Goal: Transaction & Acquisition: Purchase product/service

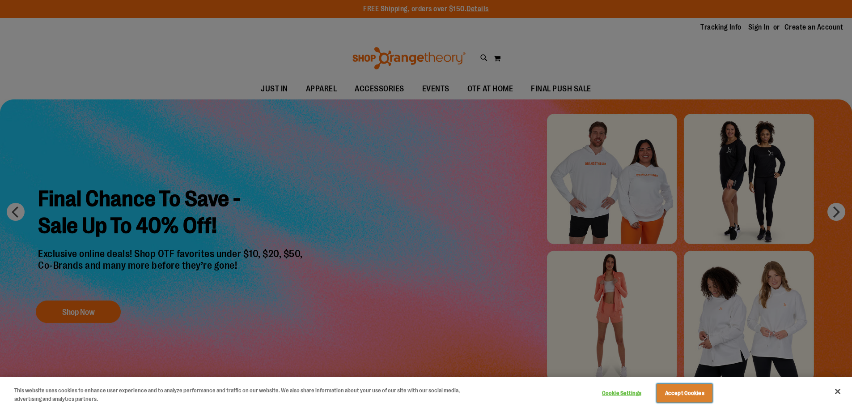
click at [698, 397] on button "Accept Cookies" at bounding box center [685, 392] width 56 height 19
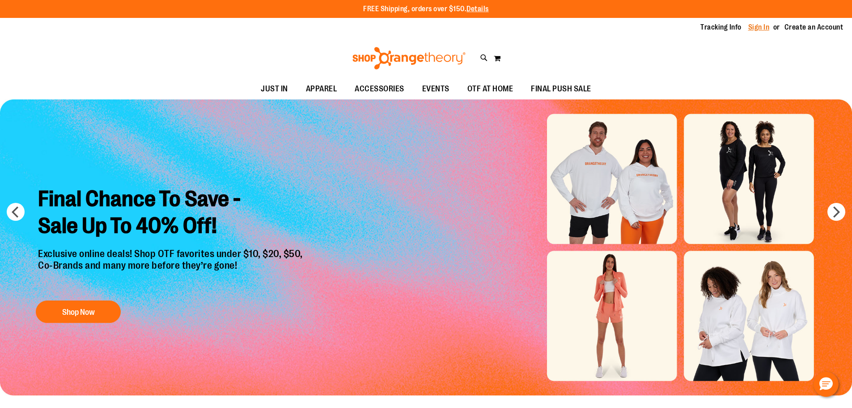
click at [758, 26] on link "Sign In" at bounding box center [758, 27] width 21 height 10
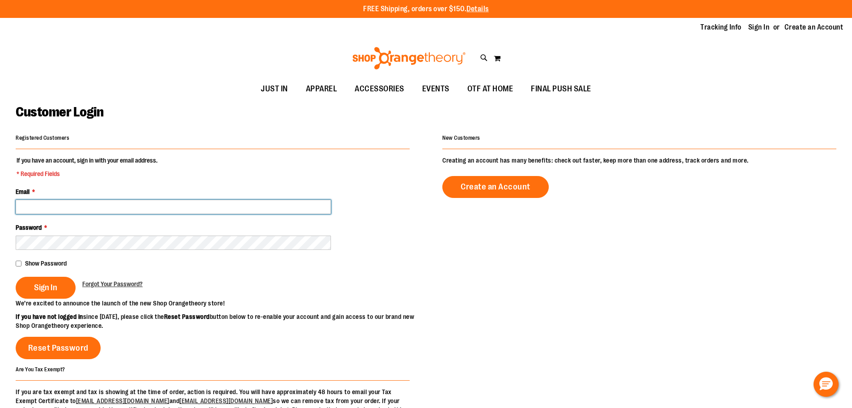
click at [129, 211] on input "Email *" at bounding box center [173, 207] width 315 height 14
type input "**********"
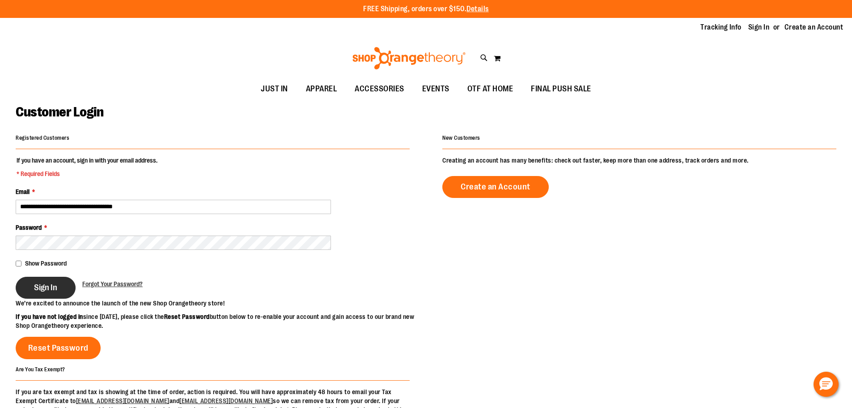
click at [49, 290] on span "Sign In" at bounding box center [45, 287] width 23 height 10
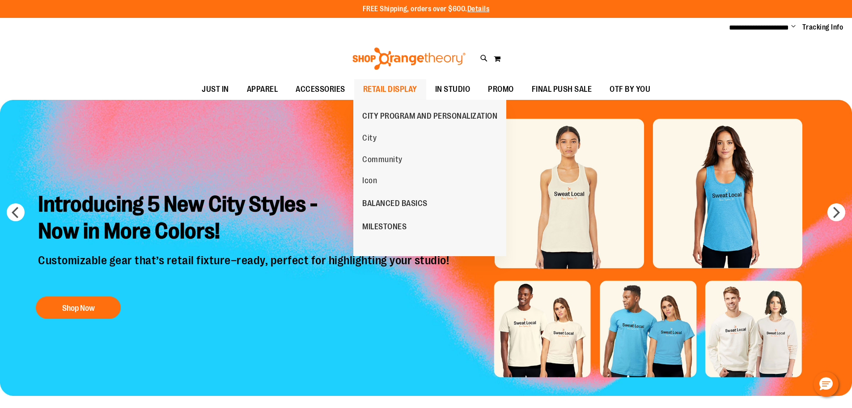
click at [375, 88] on span "RETAIL DISPLAY" at bounding box center [390, 89] width 54 height 20
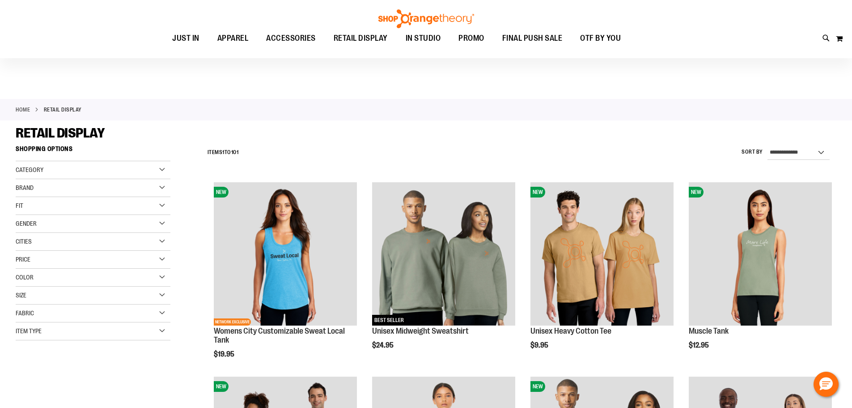
scroll to position [402, 0]
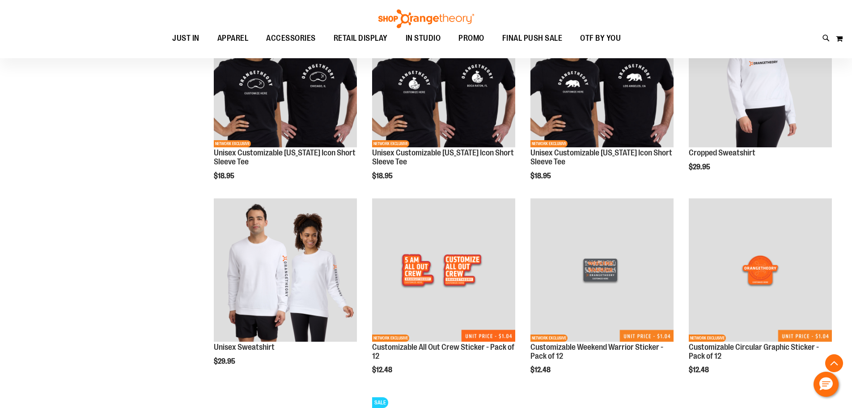
scroll to position [1073, 0]
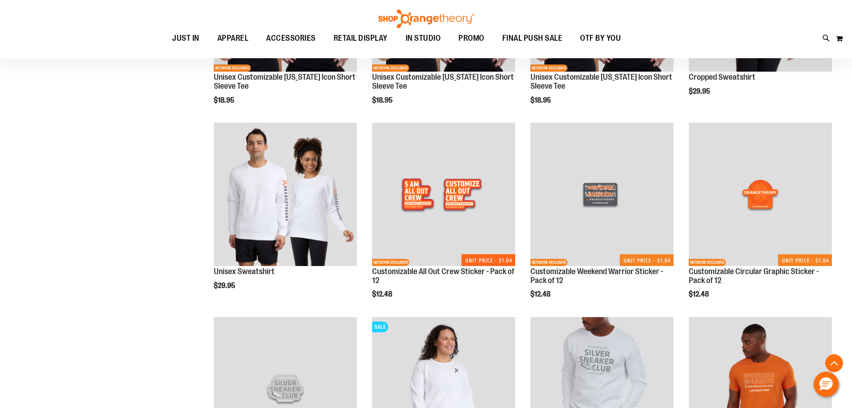
scroll to position [760, 0]
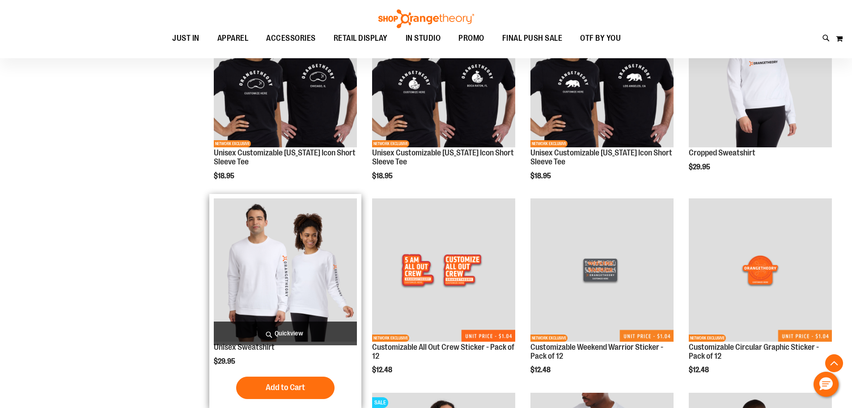
click at [326, 253] on img "product" at bounding box center [285, 269] width 143 height 143
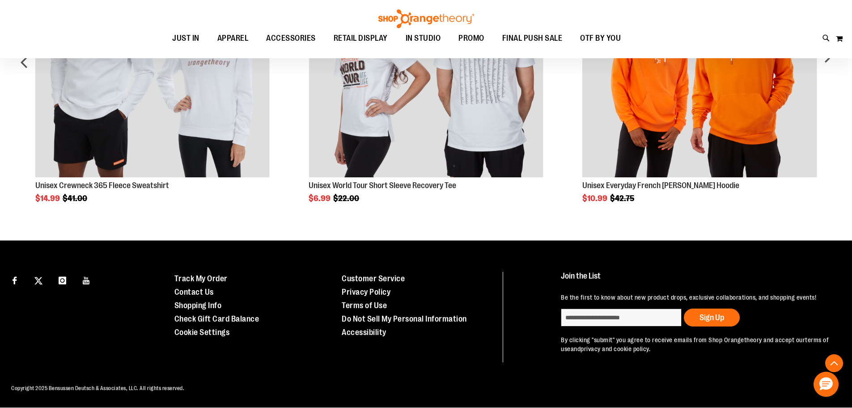
scroll to position [344, 0]
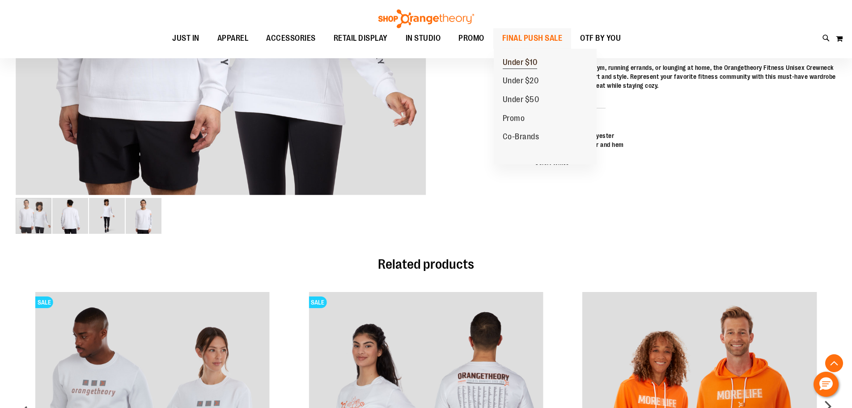
click at [538, 65] on span "Under $10" at bounding box center [520, 63] width 35 height 11
click at [524, 37] on span "FINAL PUSH SALE" at bounding box center [532, 38] width 60 height 20
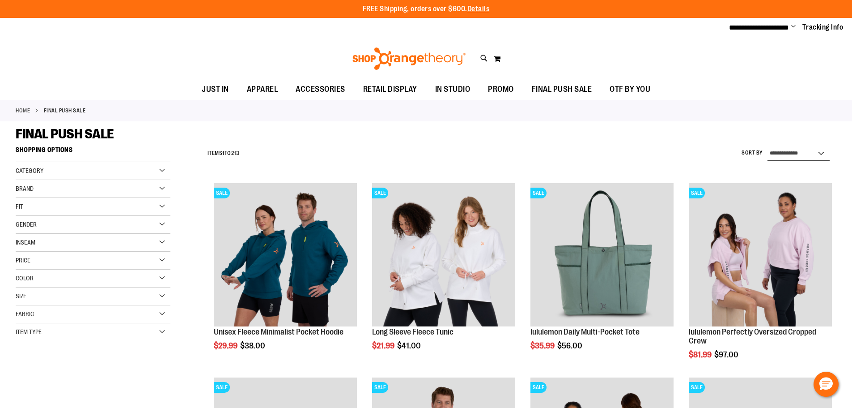
click at [794, 153] on select "**********" at bounding box center [799, 153] width 62 height 14
select select "*********"
click at [768, 146] on select "**********" at bounding box center [799, 153] width 62 height 14
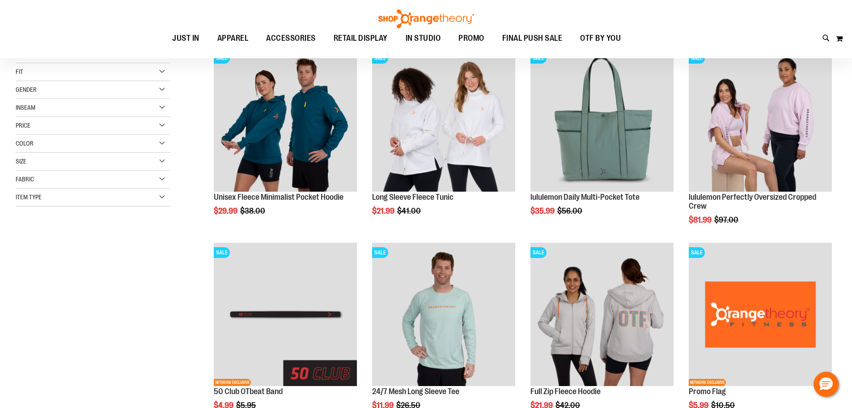
scroll to position [141, 0]
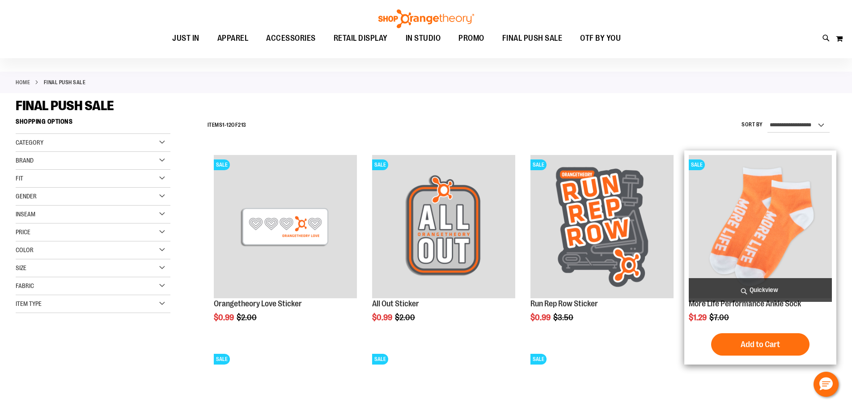
scroll to position [7, 0]
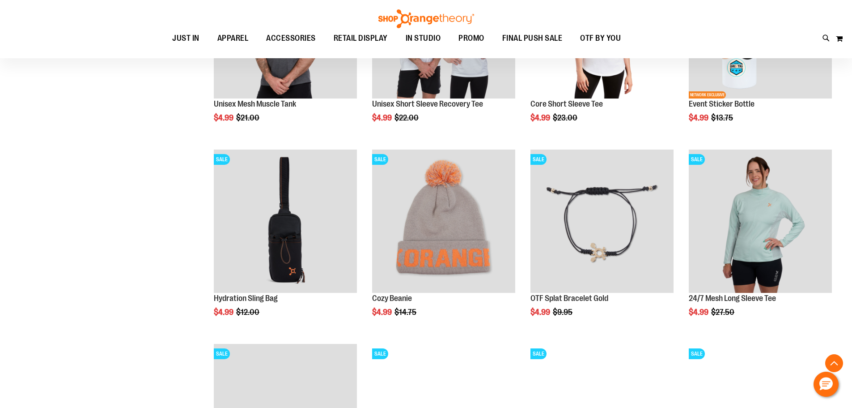
scroll to position [812, 0]
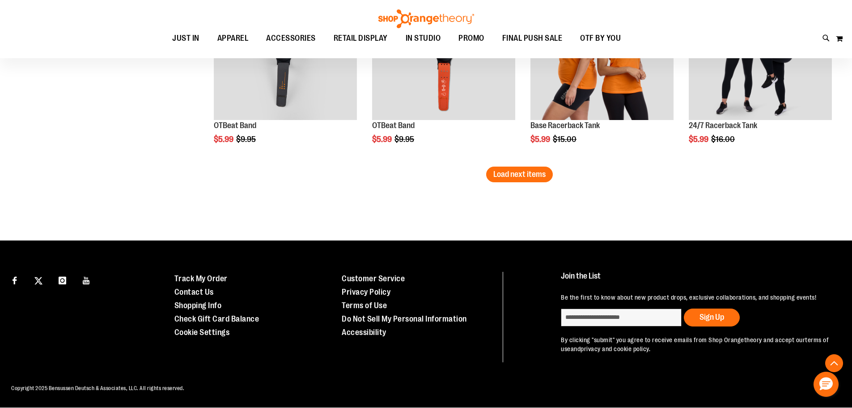
scroll to position [1766, 0]
click at [545, 170] on span "Load next items" at bounding box center [519, 174] width 52 height 9
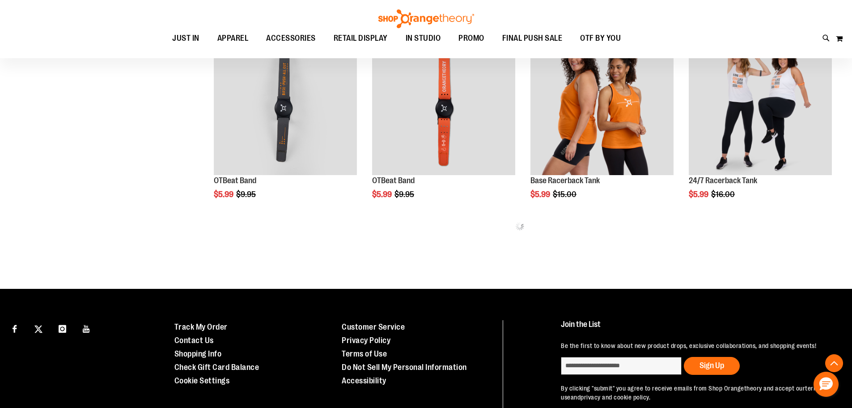
scroll to position [1625, 0]
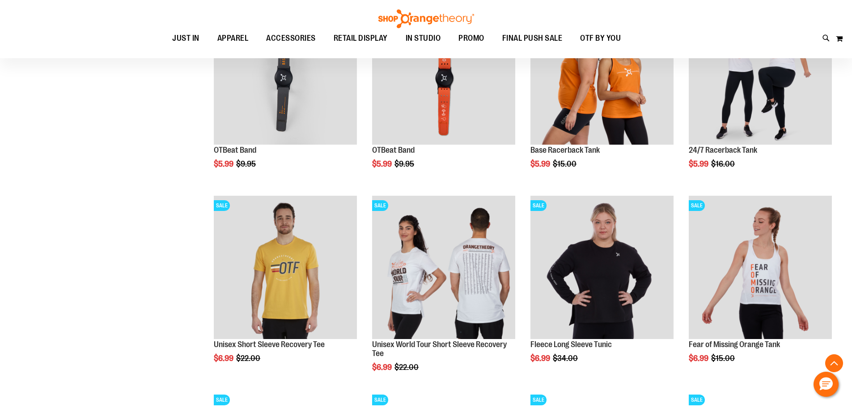
scroll to position [1894, 0]
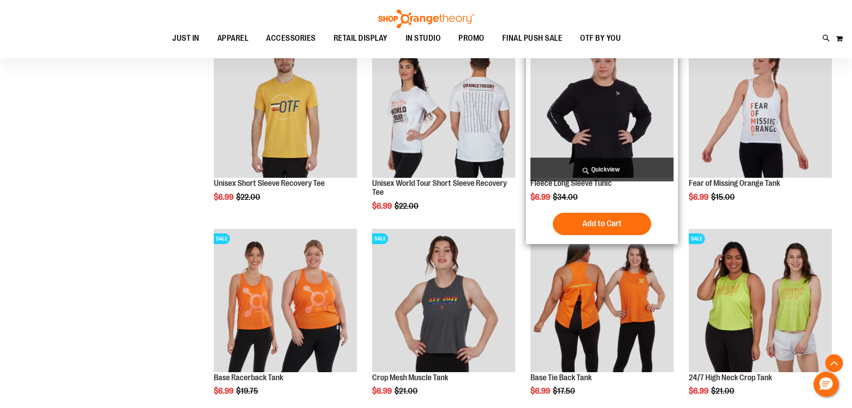
click at [642, 132] on img "product" at bounding box center [602, 105] width 143 height 143
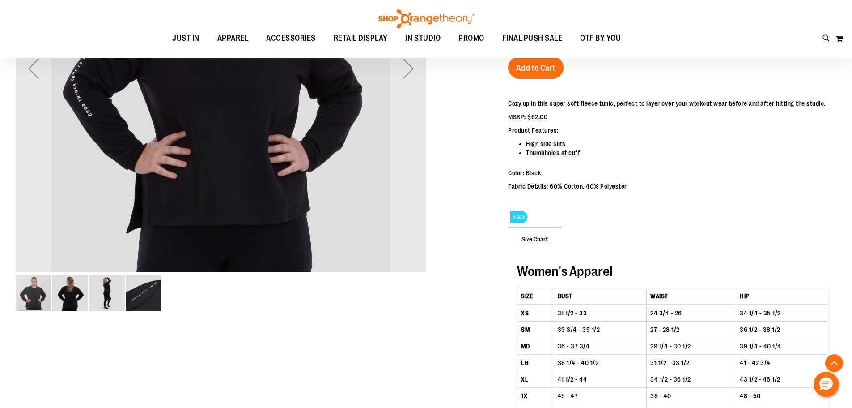
scroll to position [268, 0]
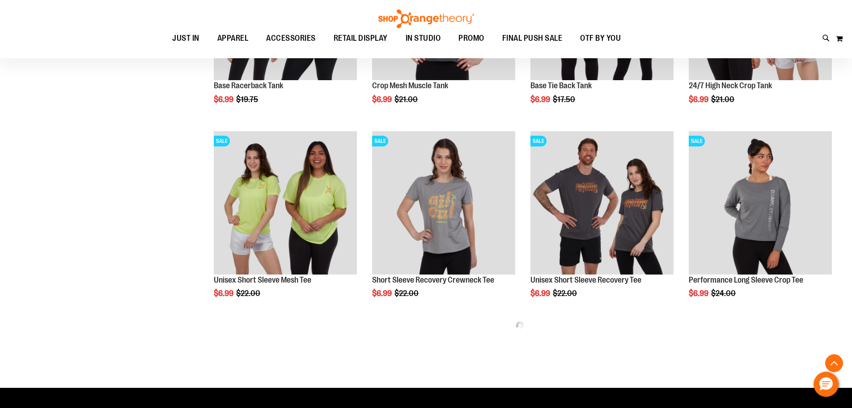
scroll to position [349, 0]
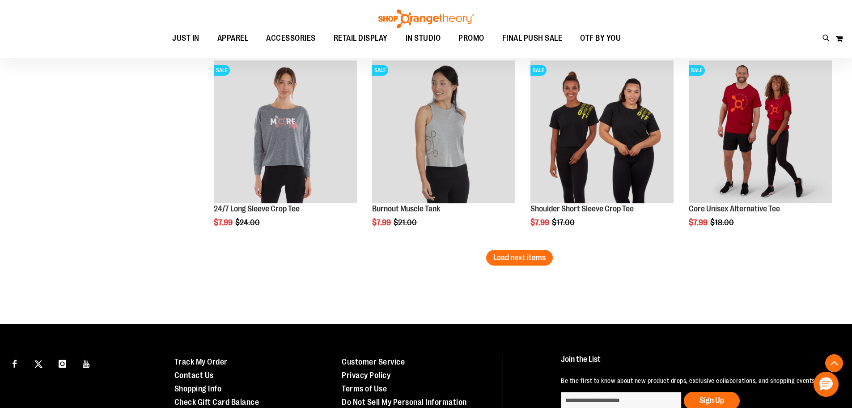
scroll to position [1700, 0]
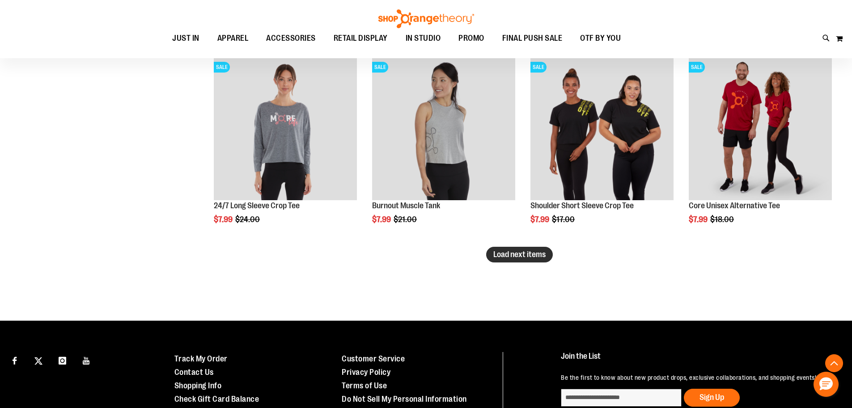
click at [549, 257] on button "Load next items" at bounding box center [519, 255] width 67 height 16
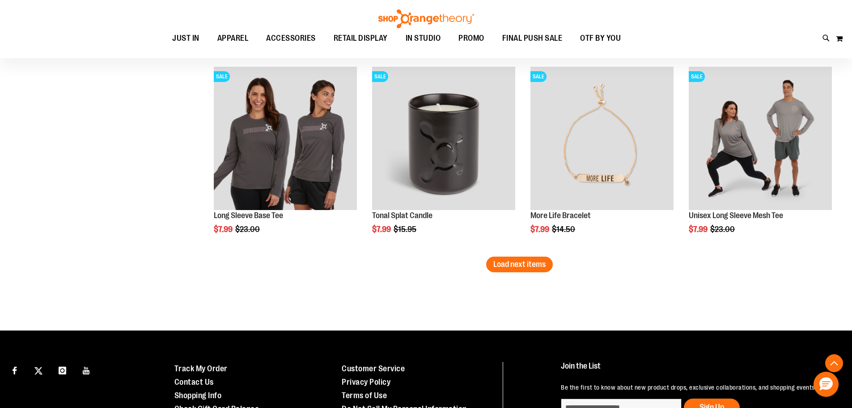
scroll to position [2281, 0]
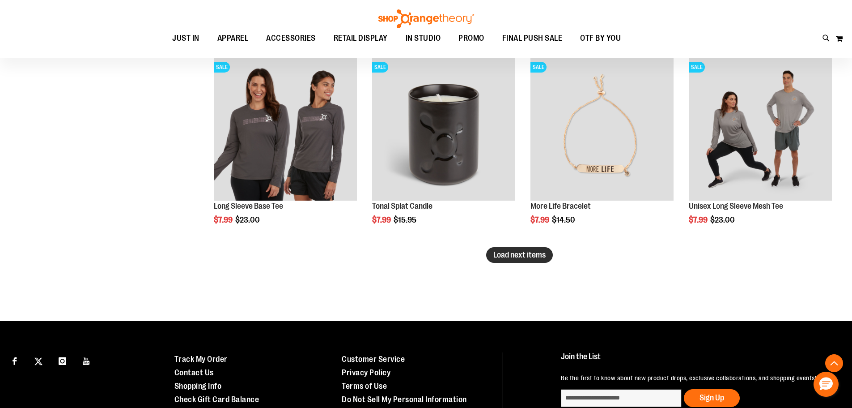
click at [493, 249] on button "Load next items" at bounding box center [519, 255] width 67 height 16
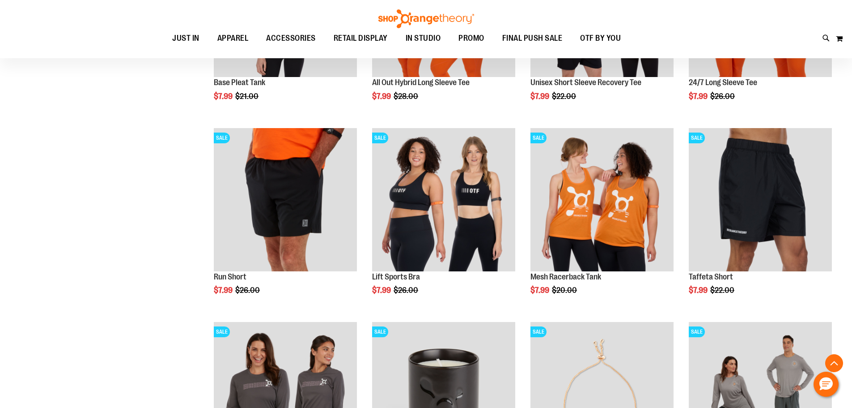
scroll to position [2013, 0]
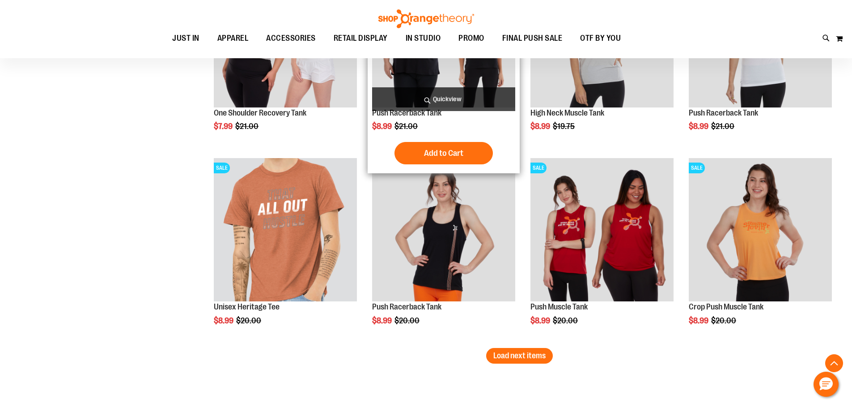
scroll to position [2953, 0]
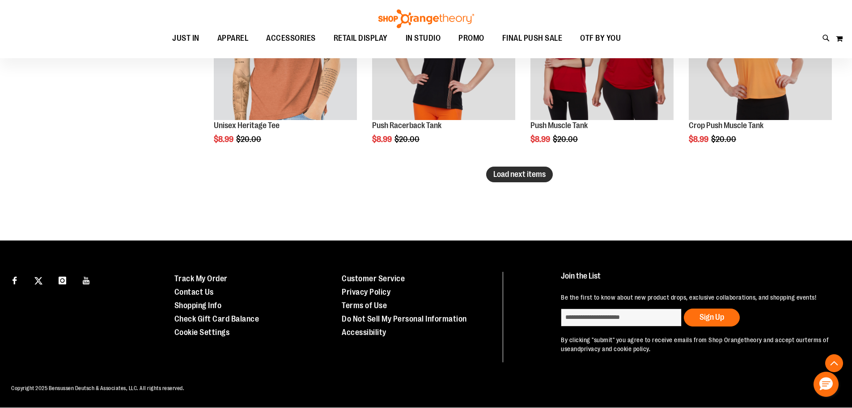
click at [514, 170] on button "Load next items" at bounding box center [519, 174] width 67 height 16
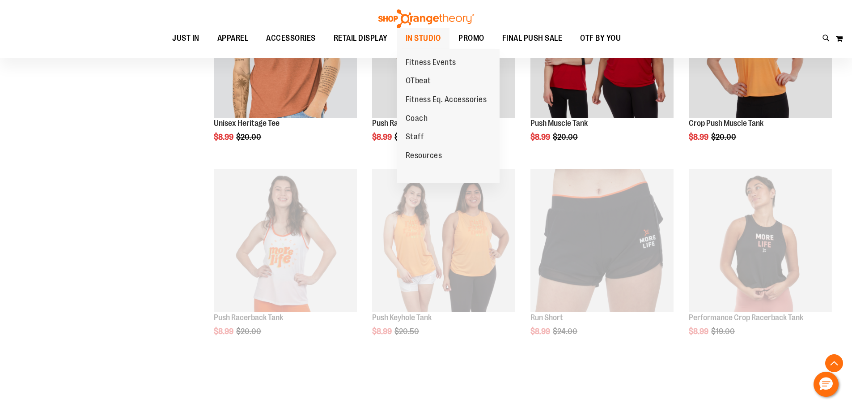
scroll to position [2953, 0]
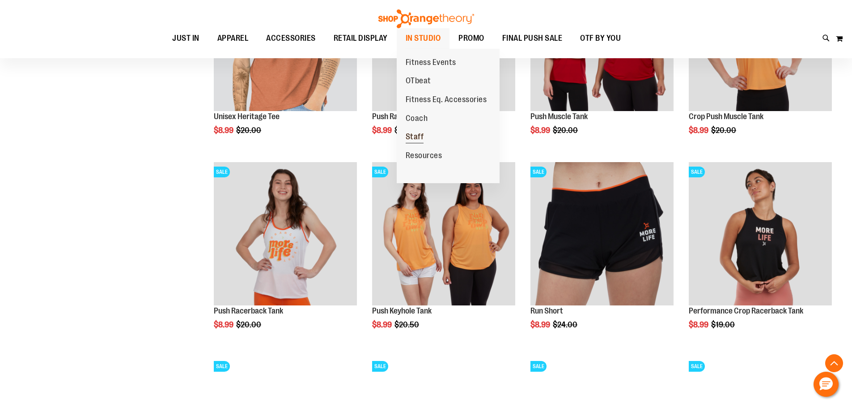
click at [421, 135] on span "Staff" at bounding box center [415, 137] width 18 height 11
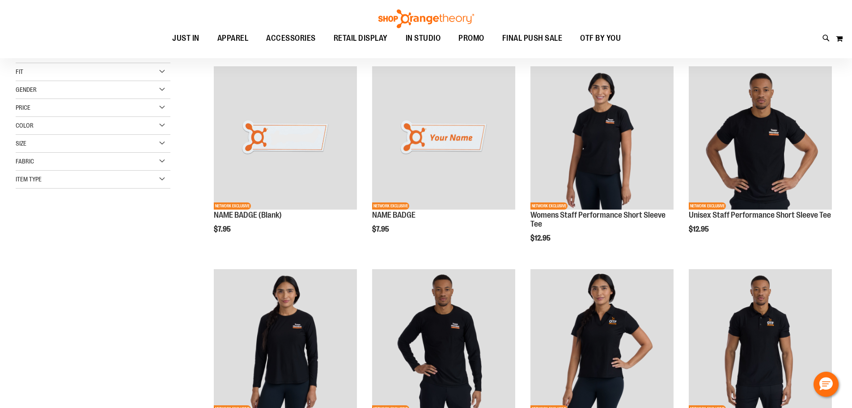
scroll to position [134, 0]
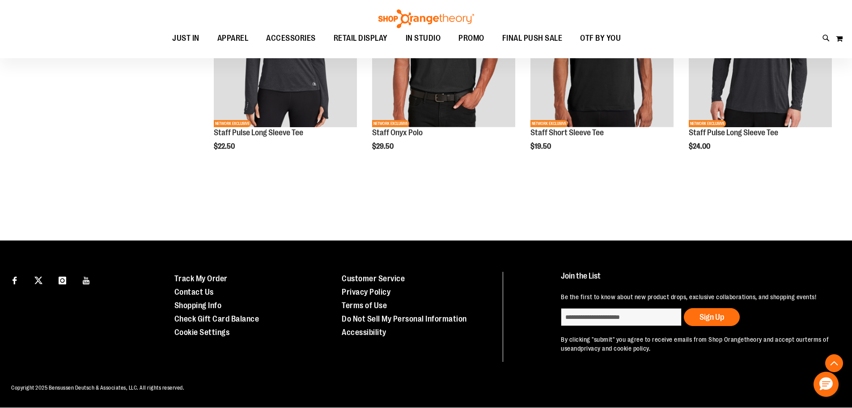
scroll to position [1018, 0]
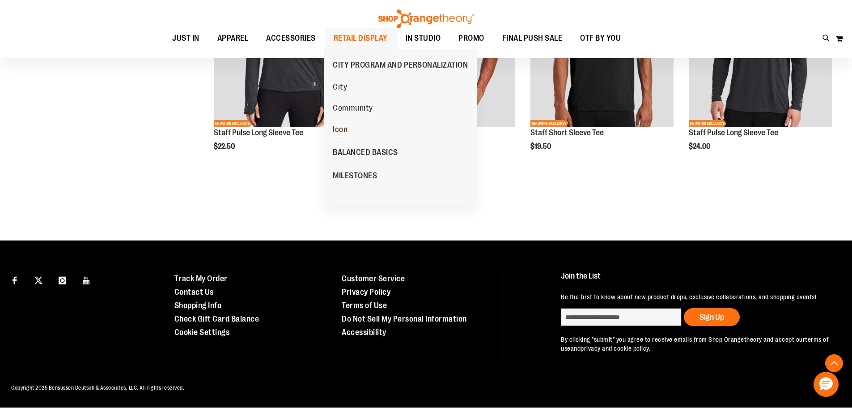
click at [352, 131] on link "Icon" at bounding box center [340, 129] width 24 height 21
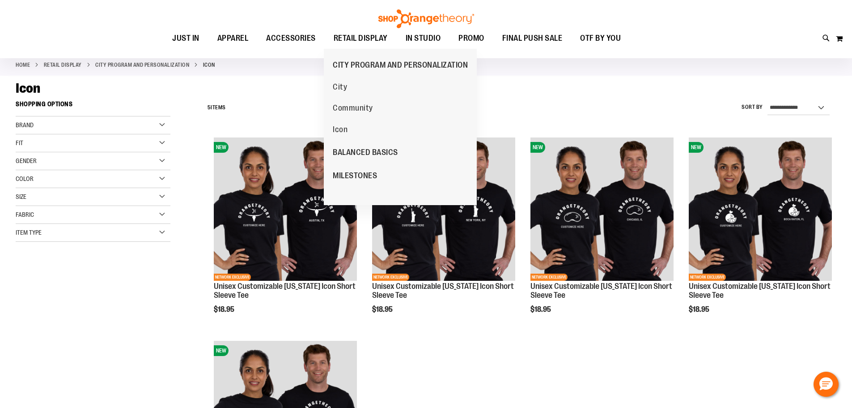
scroll to position [44, 0]
click at [370, 82] on ul "City Community Icon" at bounding box center [375, 108] width 103 height 64
click at [361, 93] on ul "City Community Icon" at bounding box center [375, 108] width 103 height 64
click at [343, 92] on span "City" at bounding box center [340, 87] width 14 height 11
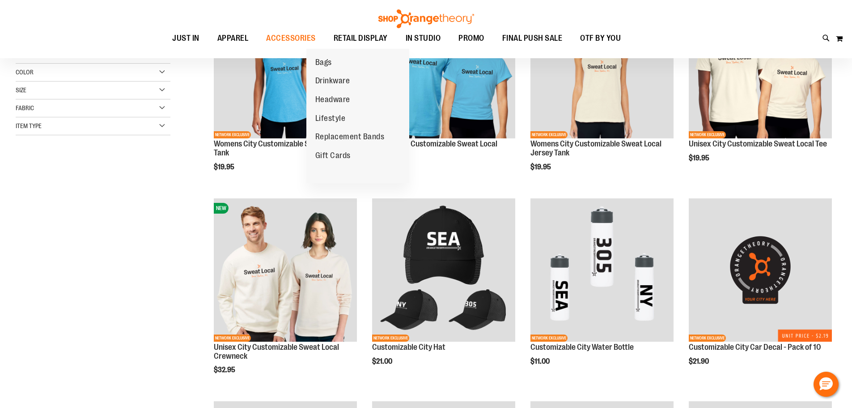
scroll to position [313, 0]
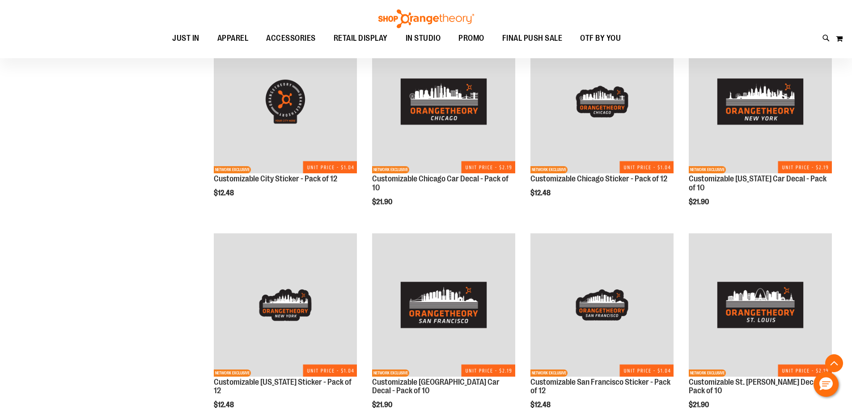
scroll to position [492, 0]
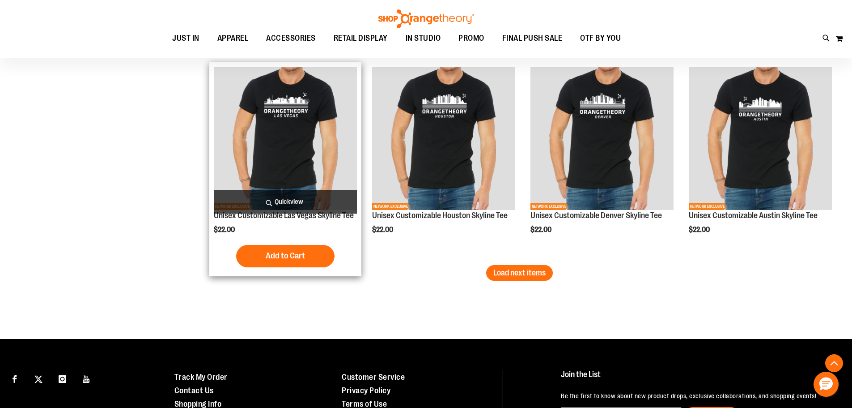
scroll to position [1768, 0]
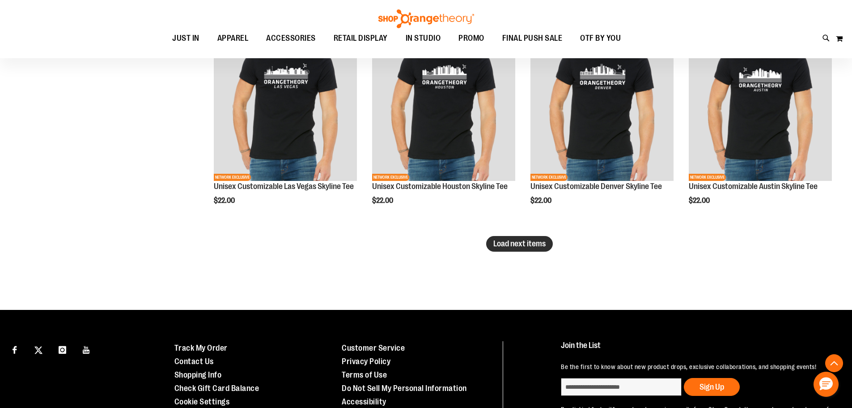
click at [502, 242] on span "Load next items" at bounding box center [519, 243] width 52 height 9
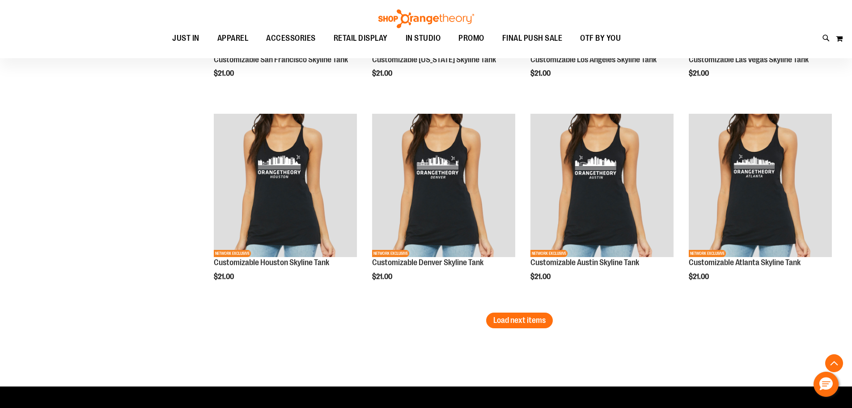
scroll to position [2455, 0]
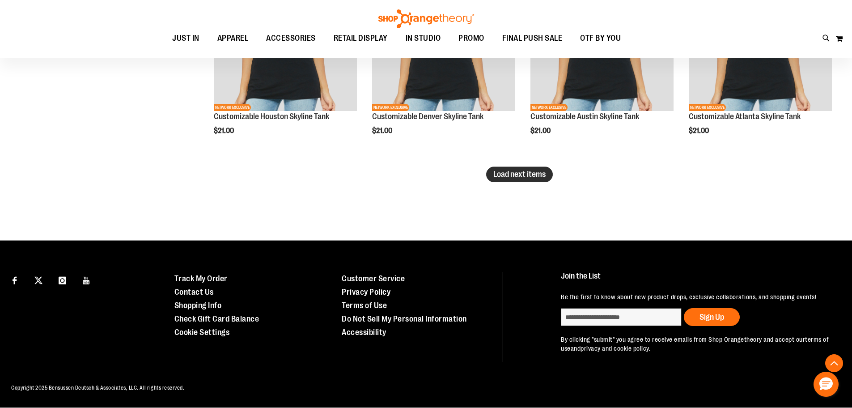
click at [527, 170] on span "Load next items" at bounding box center [519, 174] width 52 height 9
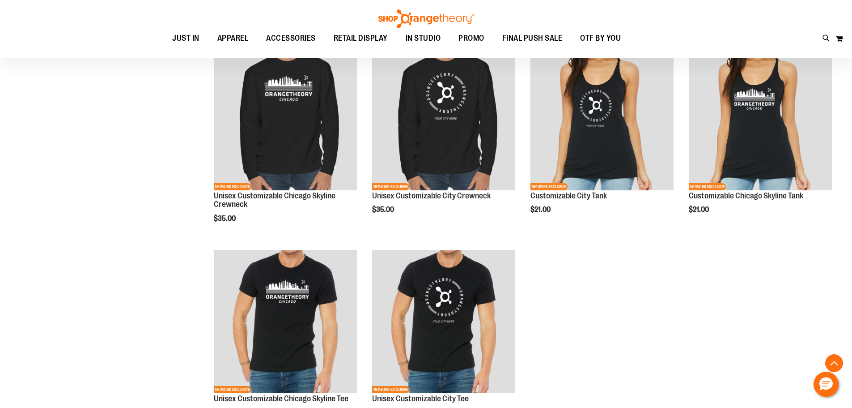
scroll to position [2679, 0]
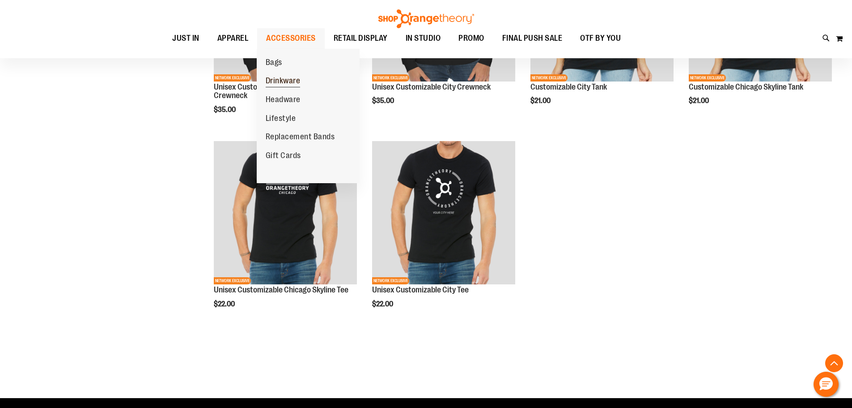
click at [283, 79] on span "Drinkware" at bounding box center [283, 81] width 35 height 11
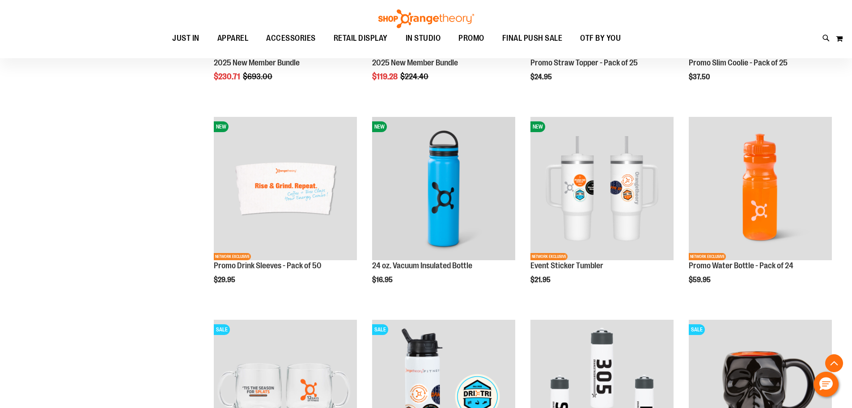
scroll to position [492, 0]
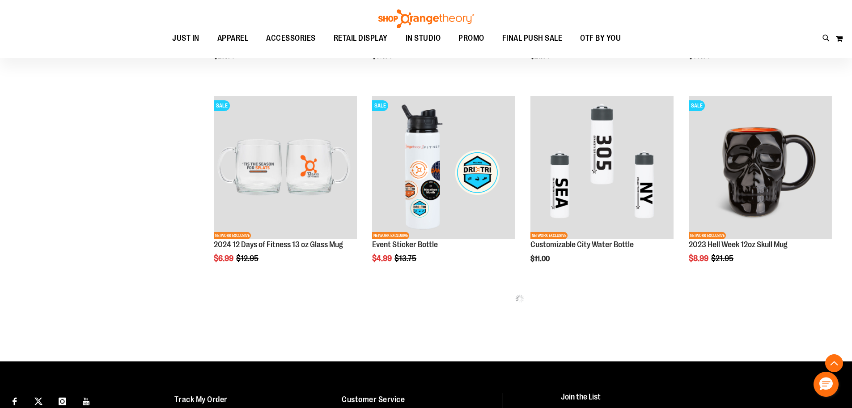
scroll to position [223, 0]
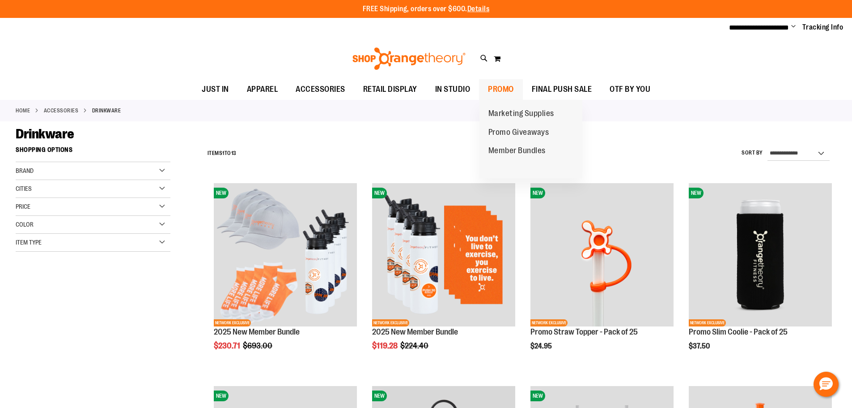
click at [493, 84] on span "PROMO" at bounding box center [501, 89] width 26 height 20
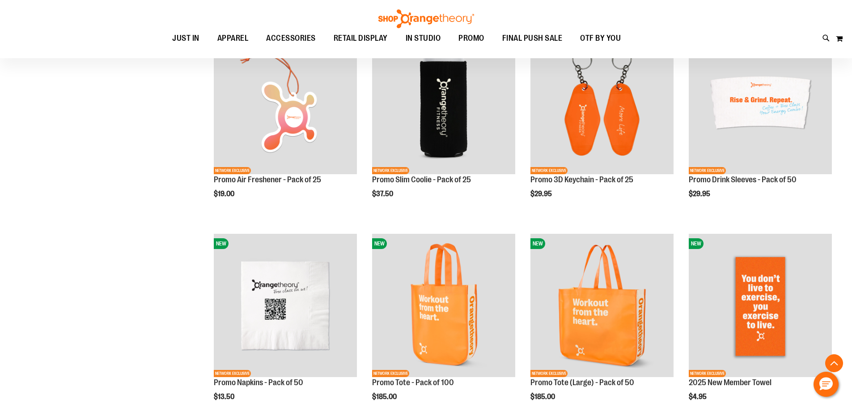
scroll to position [357, 0]
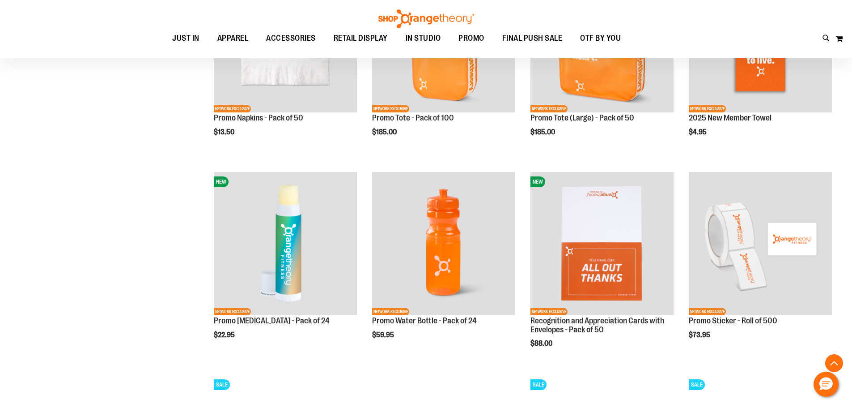
scroll to position [715, 0]
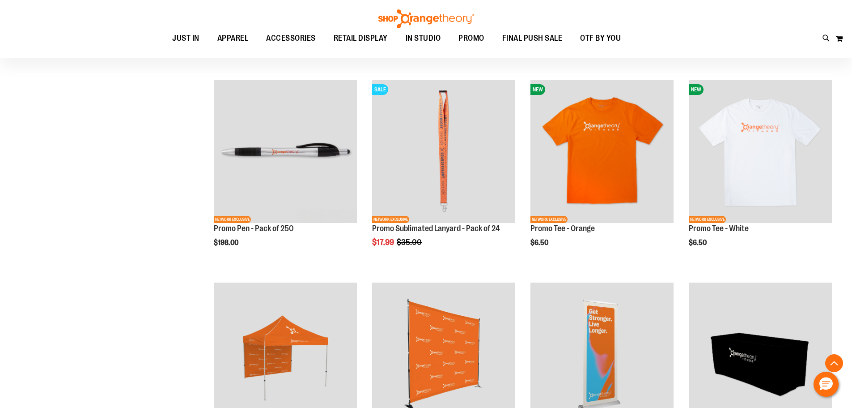
scroll to position [1828, 0]
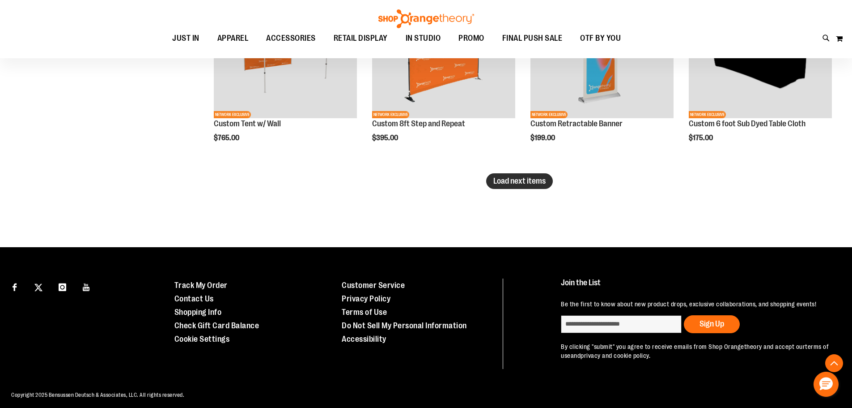
click at [498, 177] on span "Load next items" at bounding box center [519, 180] width 52 height 9
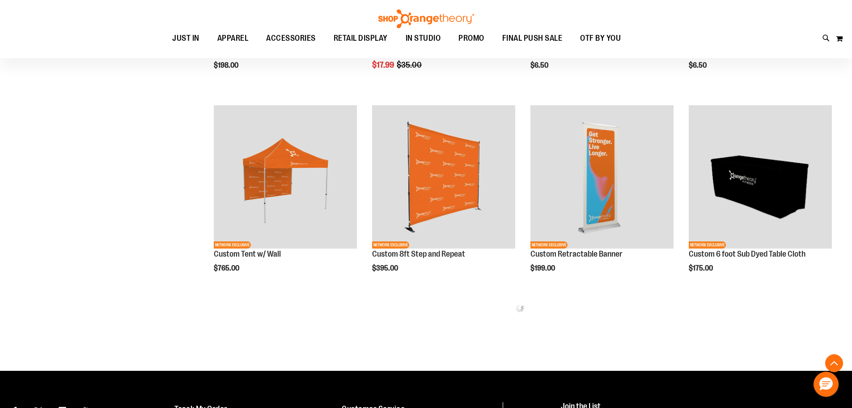
scroll to position [1694, 0]
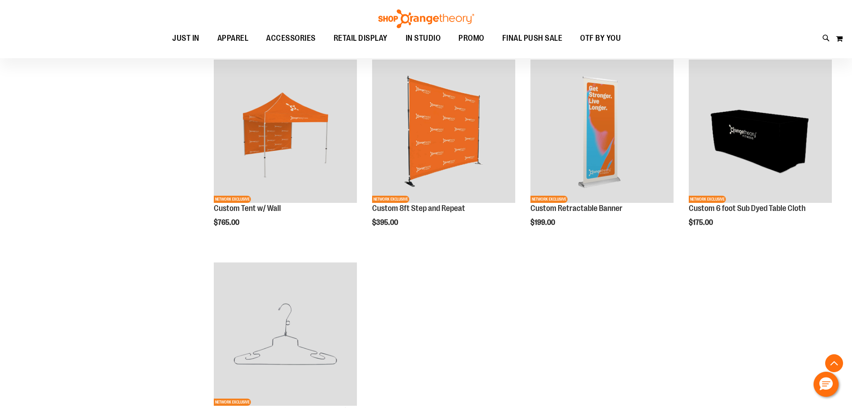
scroll to position [2031, 0]
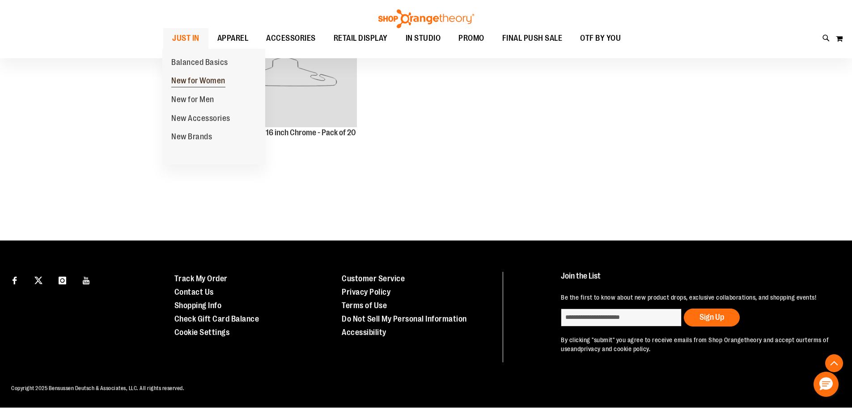
click at [210, 79] on span "New for Women" at bounding box center [198, 81] width 54 height 11
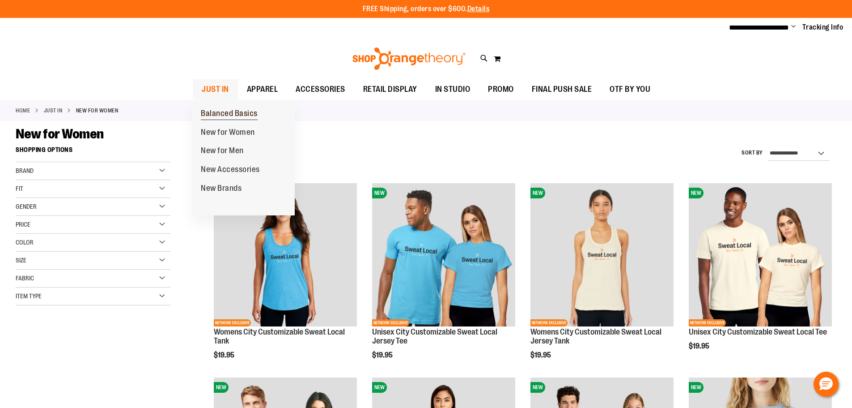
click at [214, 112] on span "Balanced Basics" at bounding box center [229, 114] width 57 height 11
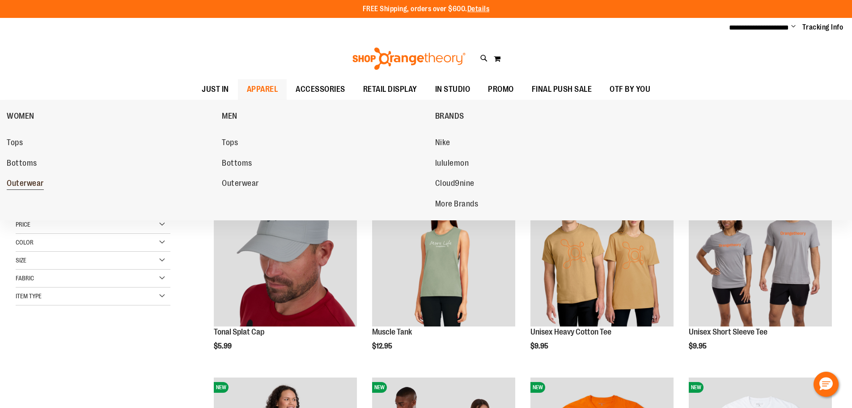
click at [24, 180] on span "Outerwear" at bounding box center [25, 184] width 37 height 11
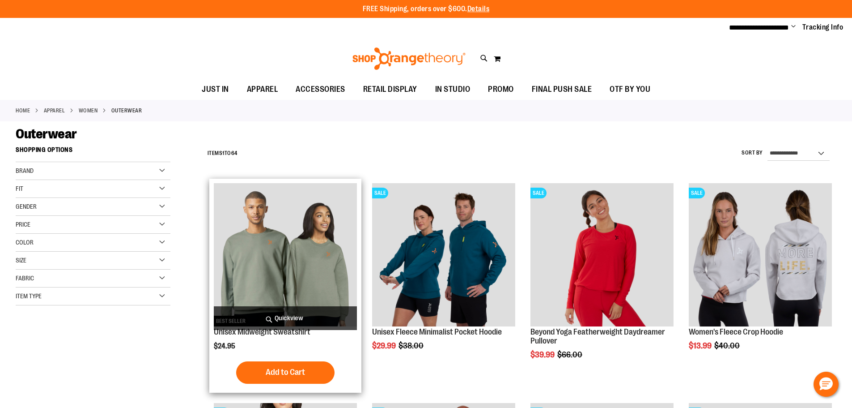
click at [300, 238] on img "product" at bounding box center [285, 254] width 143 height 143
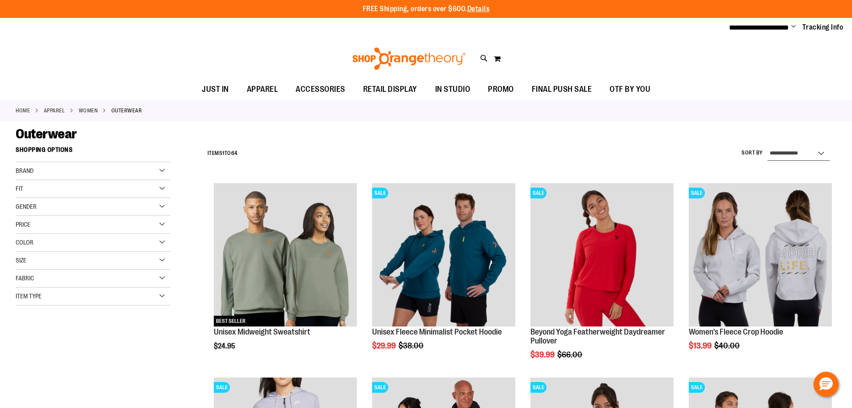
click at [818, 151] on select "**********" at bounding box center [799, 153] width 62 height 14
select select "**********"
click at [768, 146] on select "**********" at bounding box center [799, 153] width 62 height 14
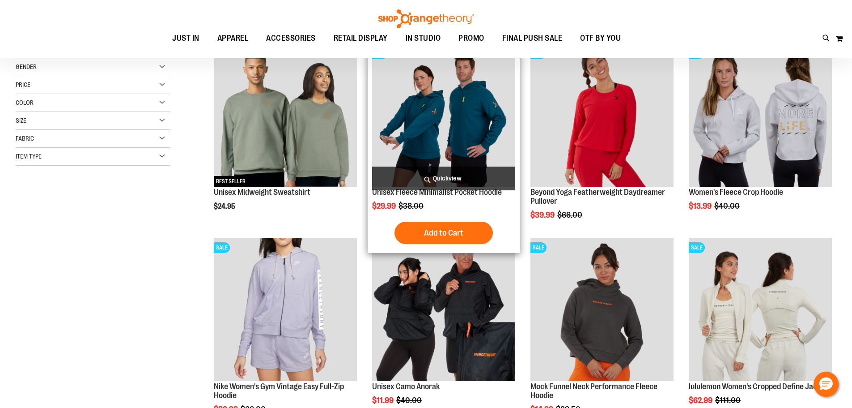
scroll to position [141, 0]
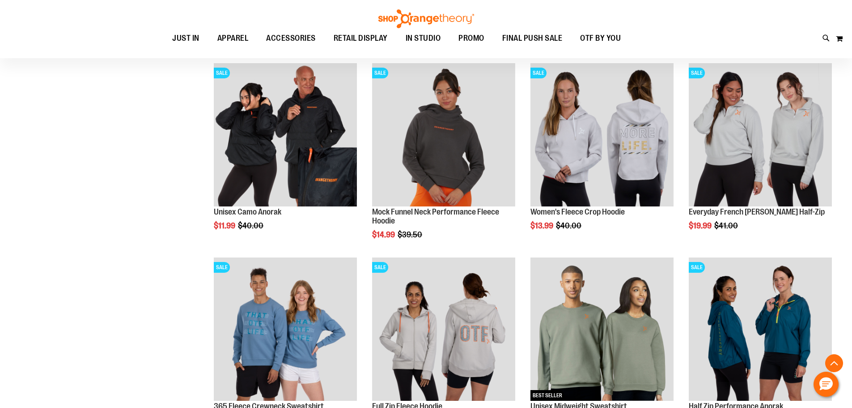
scroll to position [320, 0]
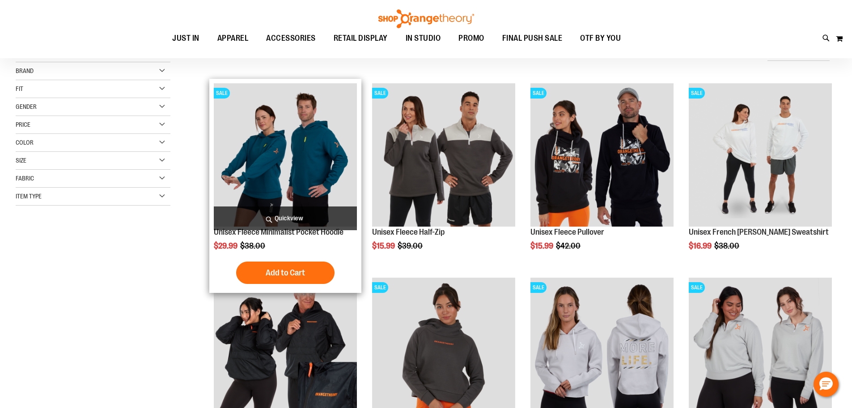
scroll to position [97, 0]
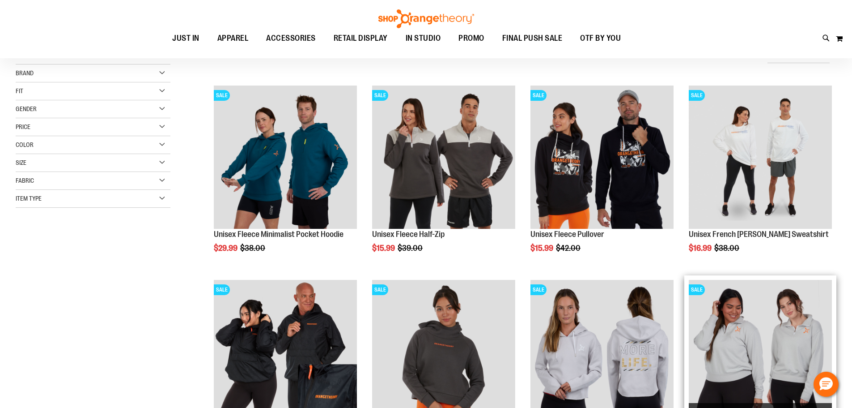
click at [789, 340] on img "product" at bounding box center [760, 351] width 143 height 143
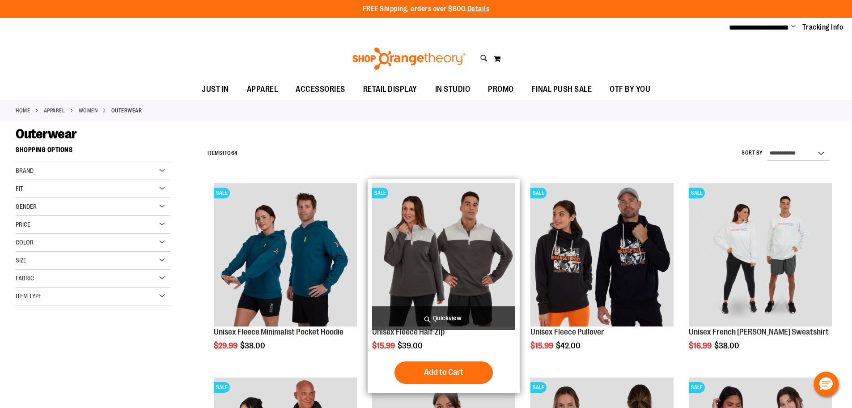
click at [448, 258] on div "SALE Unisex Fleece Half-Zip $15.99 Regular Price $39.00 Quickview Add to Cart I…" at bounding box center [444, 286] width 152 height 214
click at [450, 254] on img "product" at bounding box center [443, 254] width 143 height 143
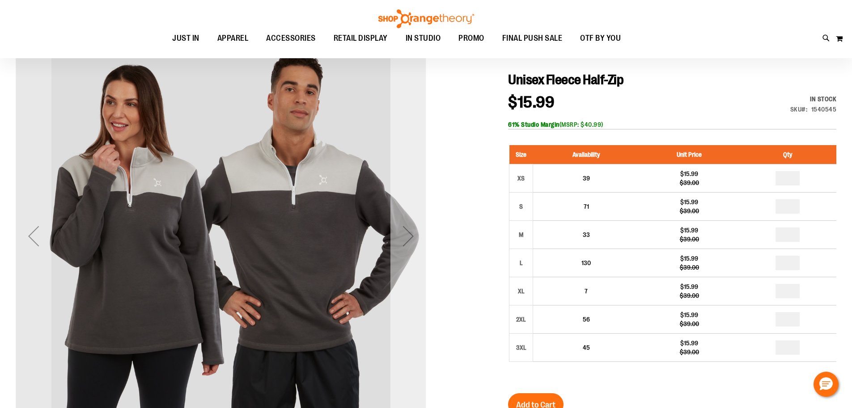
scroll to position [89, 0]
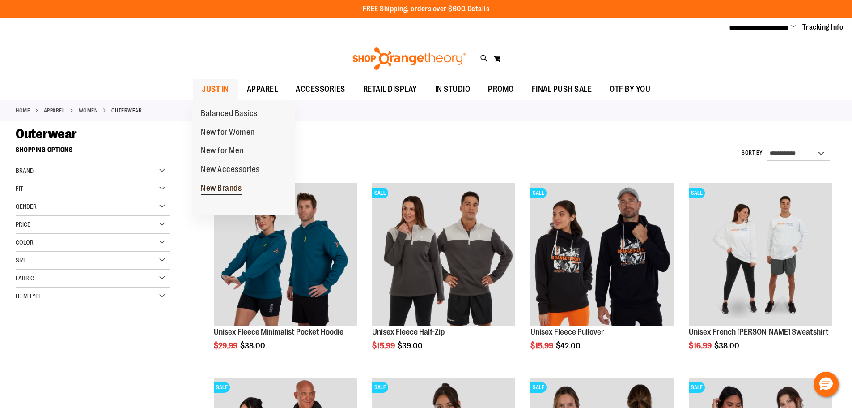
click at [229, 187] on span "New Brands" at bounding box center [221, 188] width 41 height 11
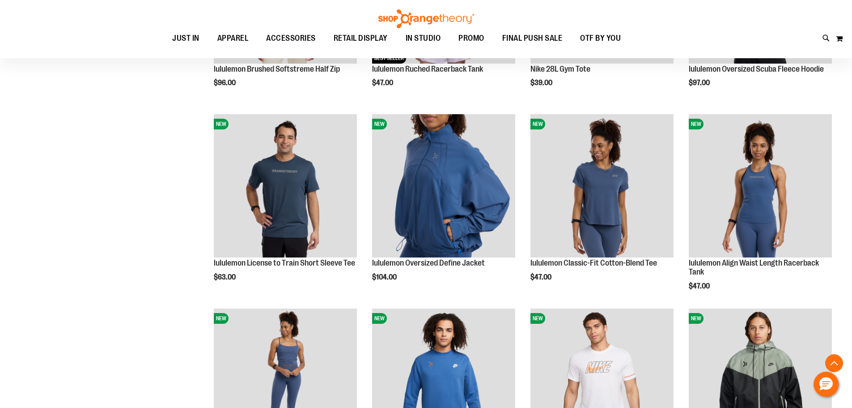
scroll to position [760, 0]
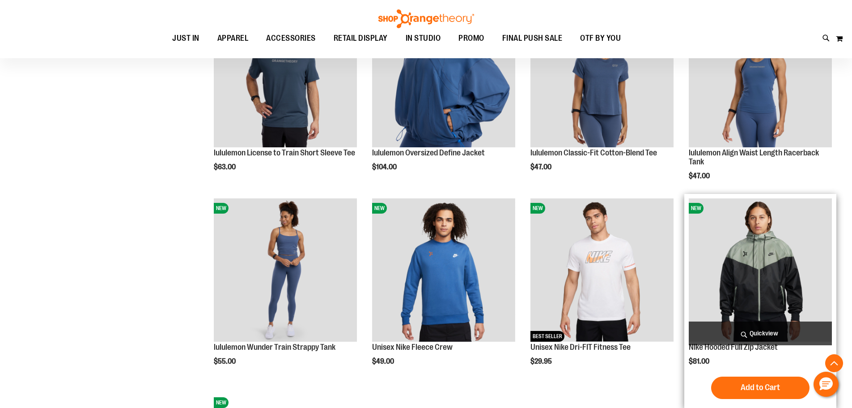
click at [789, 232] on img "product" at bounding box center [760, 269] width 143 height 143
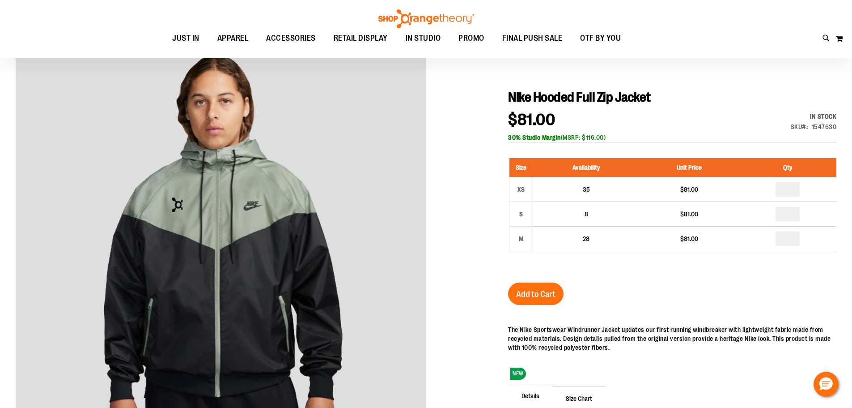
scroll to position [89, 0]
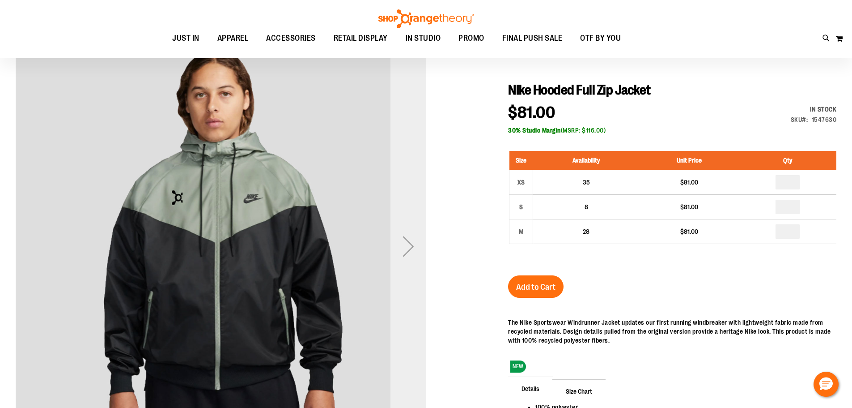
click at [410, 236] on div "Next" at bounding box center [409, 246] width 36 height 36
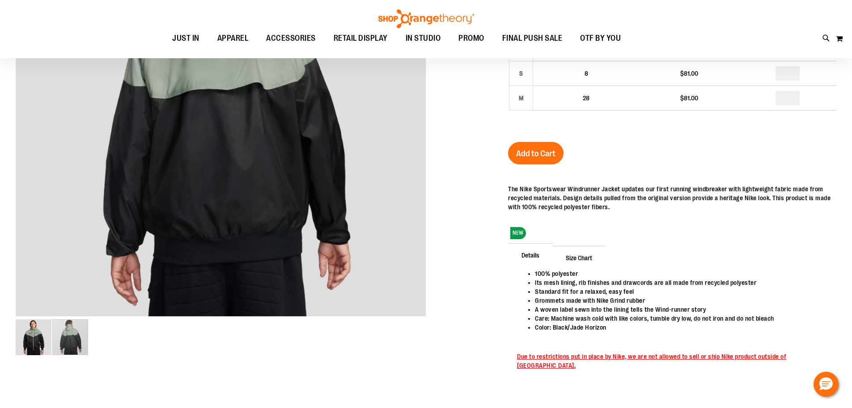
scroll to position [223, 0]
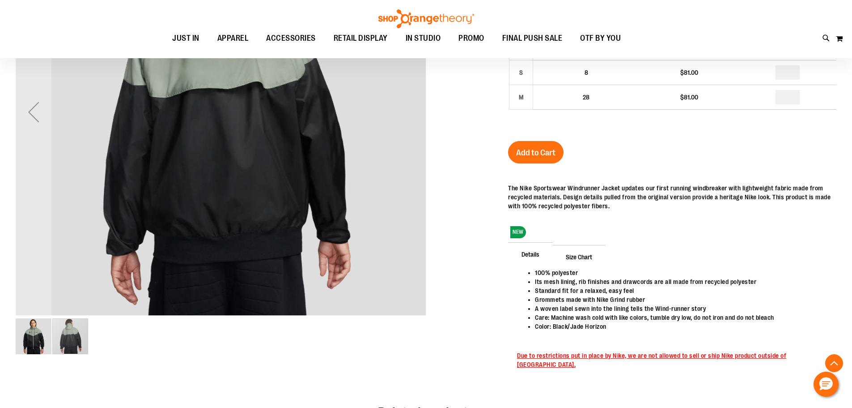
click at [38, 345] on img "image 1 of 2" at bounding box center [34, 336] width 36 height 36
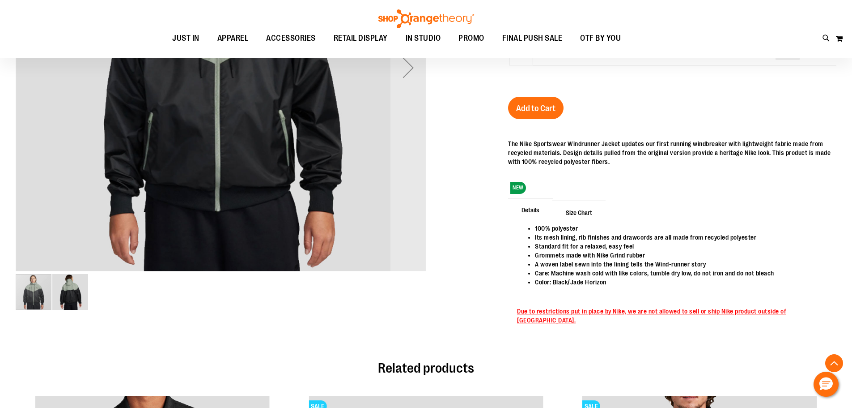
scroll to position [268, 0]
click at [73, 288] on img "image 2 of 2" at bounding box center [70, 291] width 36 height 36
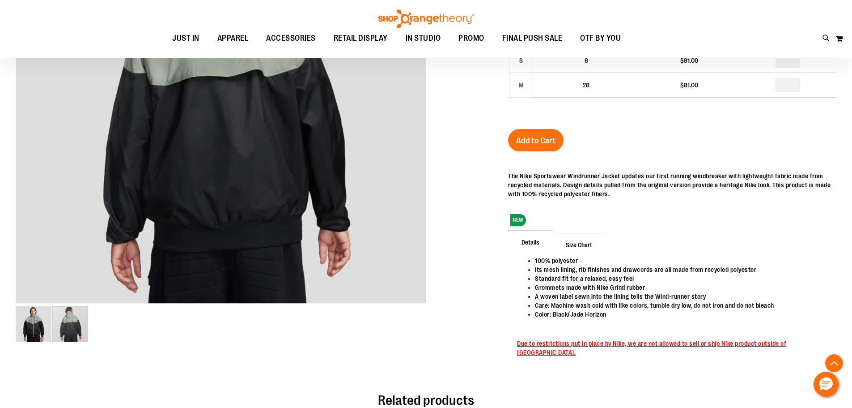
scroll to position [0, 0]
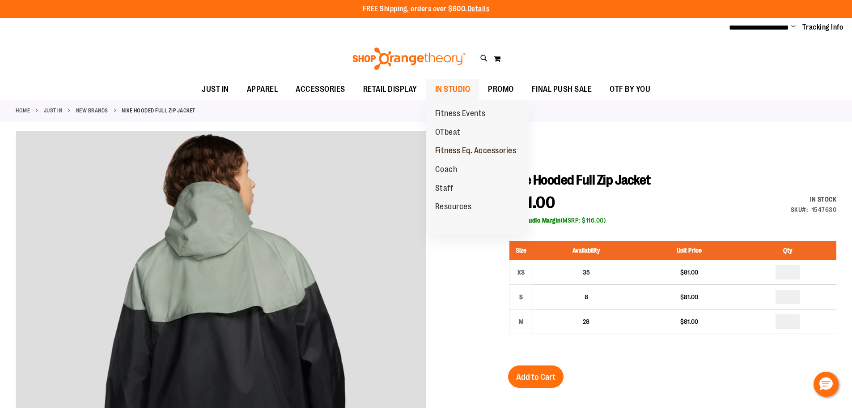
click at [498, 146] on span "Fitness Eq. Accessories" at bounding box center [475, 151] width 81 height 11
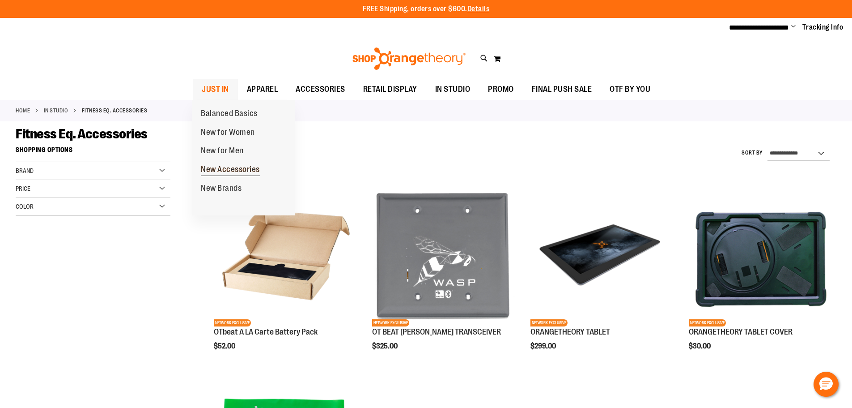
click at [236, 172] on span "New Accessories" at bounding box center [230, 170] width 59 height 11
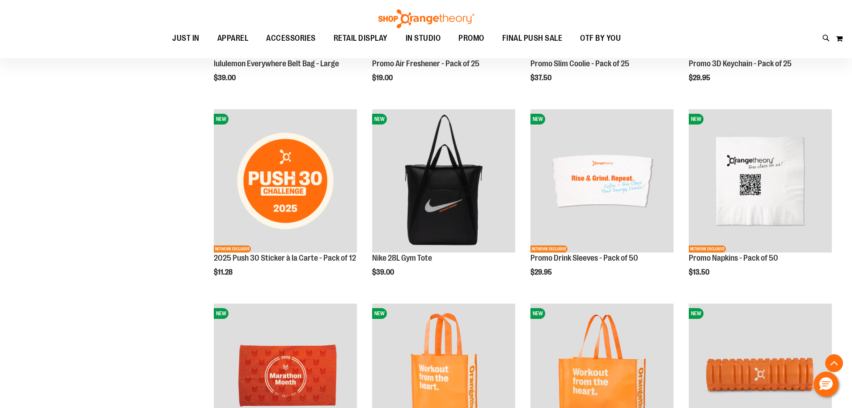
scroll to position [850, 0]
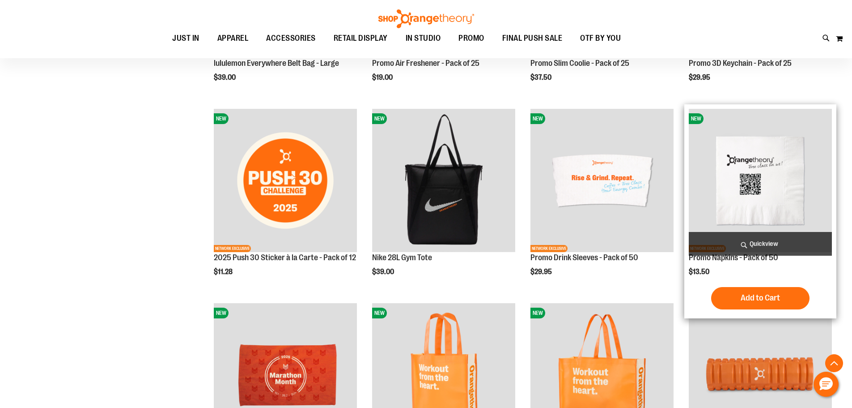
click at [767, 176] on img "product" at bounding box center [760, 180] width 143 height 143
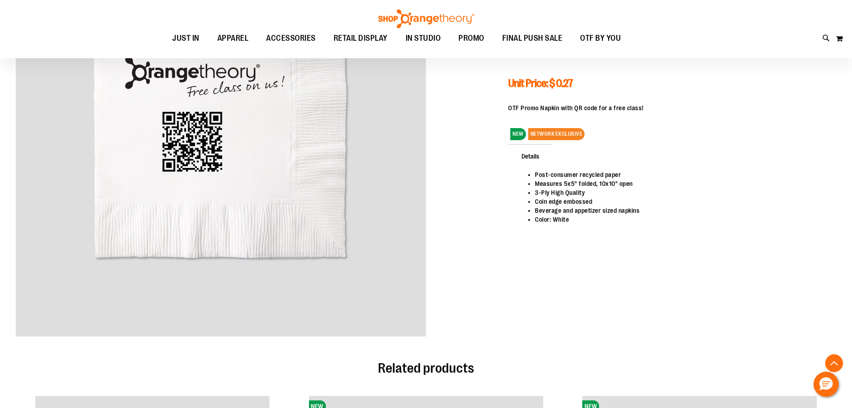
scroll to position [89, 0]
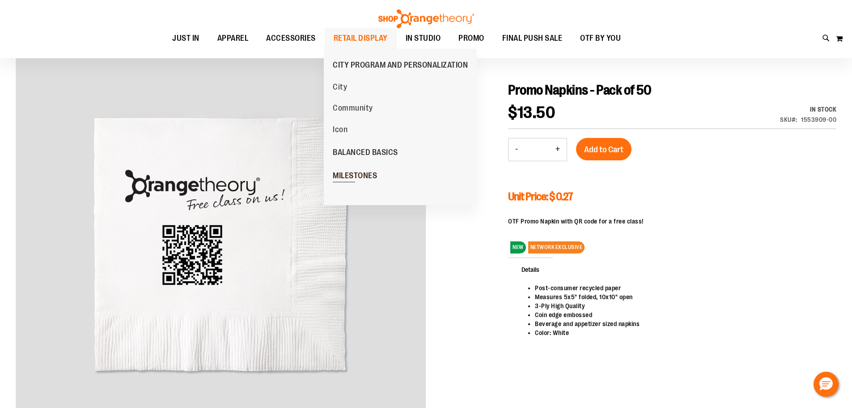
click at [357, 178] on span "MILESTONES" at bounding box center [355, 176] width 44 height 11
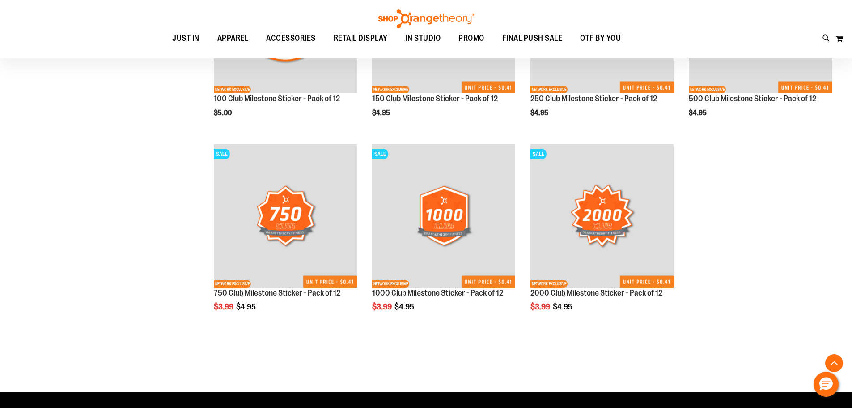
scroll to position [909, 0]
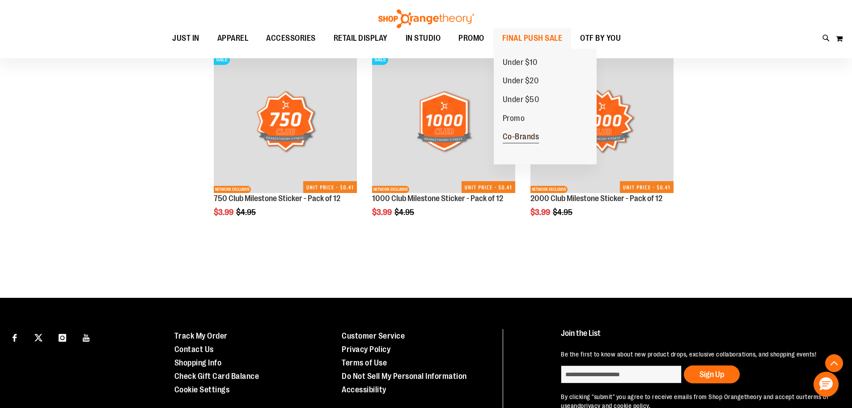
click at [511, 138] on span "Co-Brands" at bounding box center [521, 137] width 37 height 11
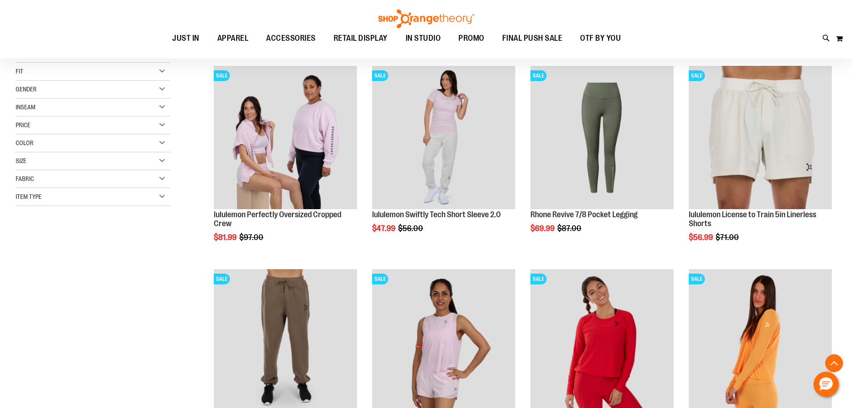
scroll to position [313, 0]
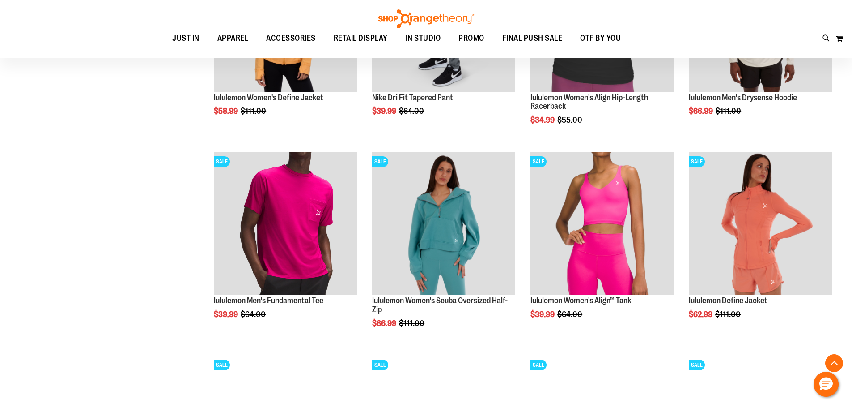
scroll to position [850, 0]
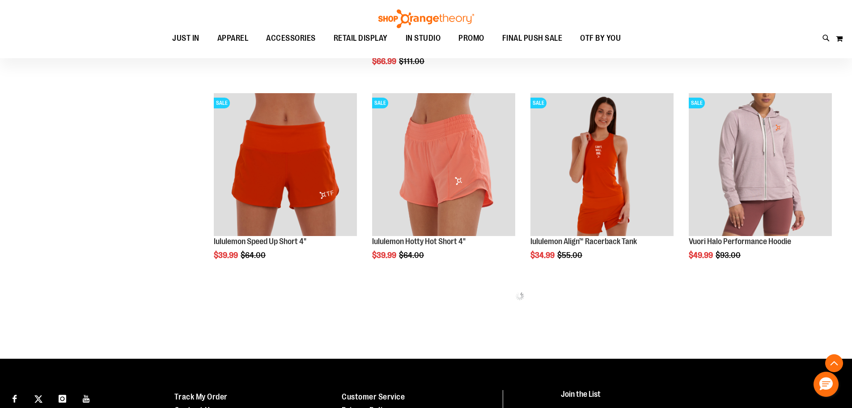
scroll to position [1118, 0]
